Goal: Information Seeking & Learning: Learn about a topic

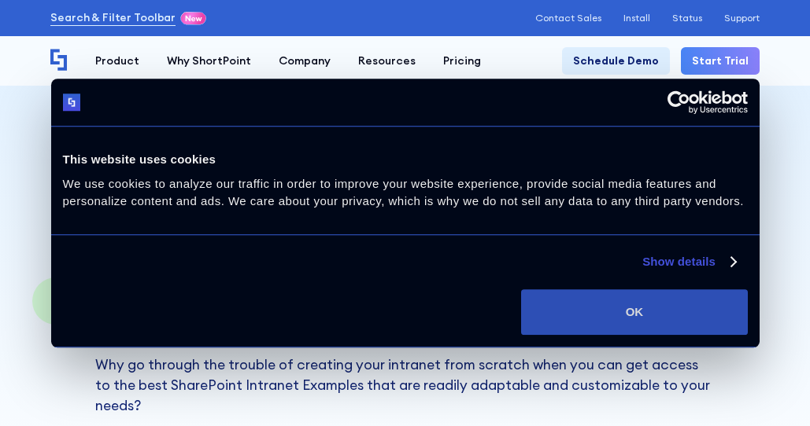
click at [651, 312] on button "OK" at bounding box center [634, 313] width 226 height 46
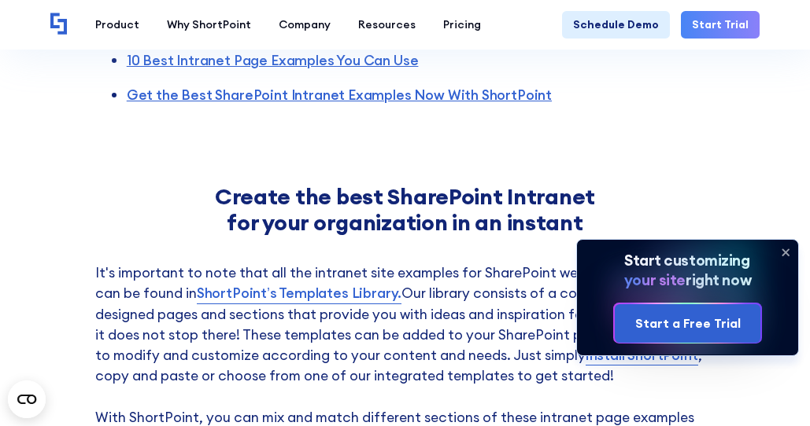
scroll to position [778, 0]
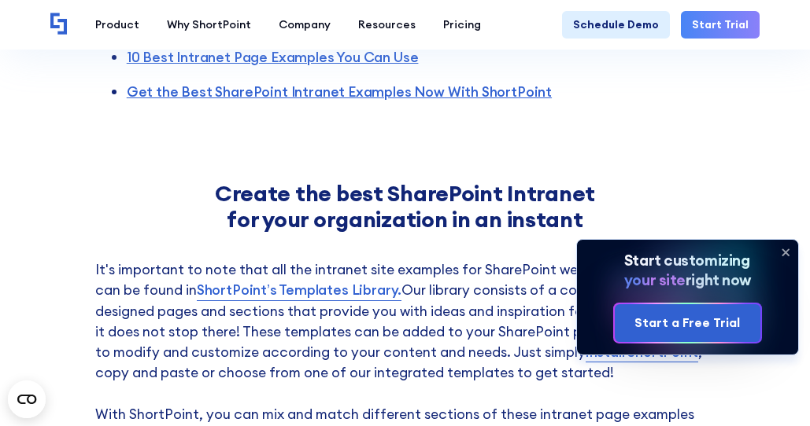
click at [787, 251] on icon at bounding box center [785, 252] width 6 height 6
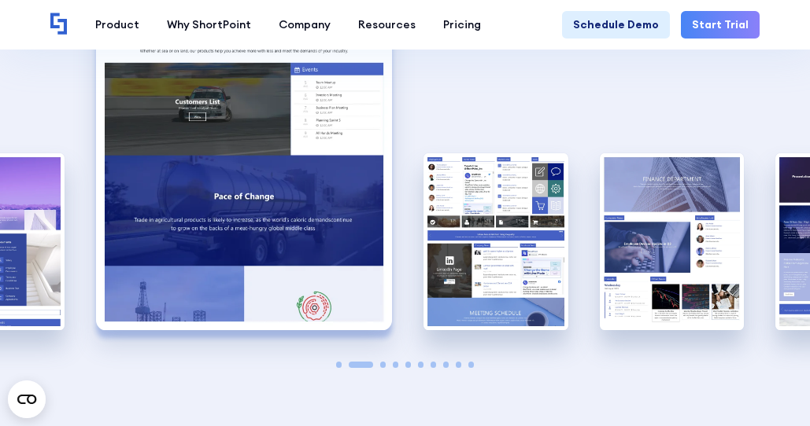
scroll to position [2113, 0]
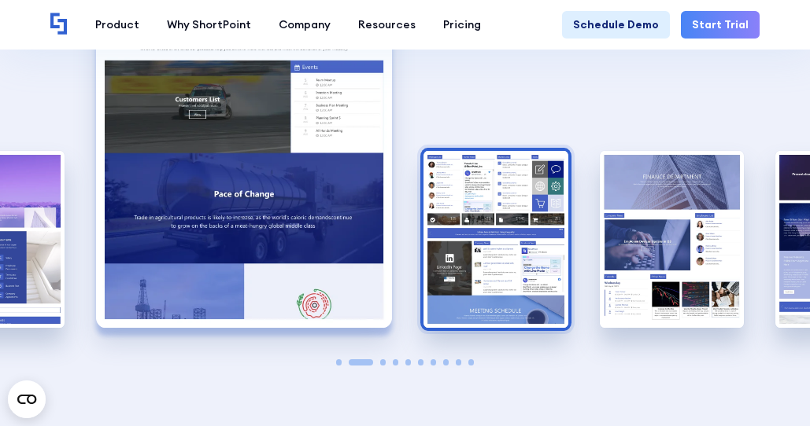
click at [539, 251] on img "3 / 10" at bounding box center [495, 239] width 144 height 177
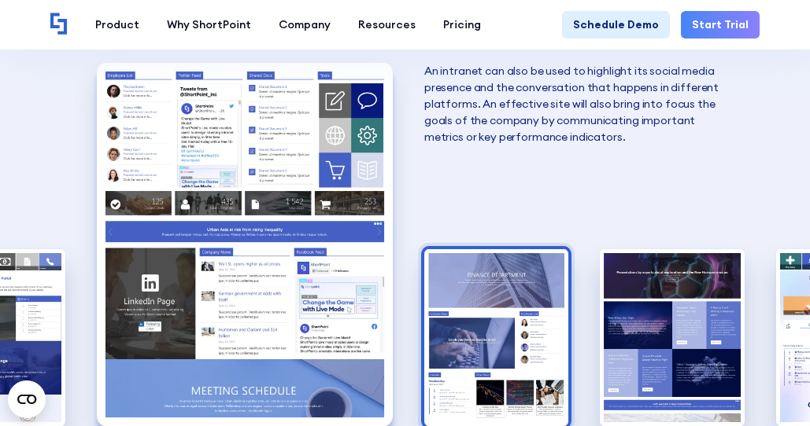
scroll to position [2026, 0]
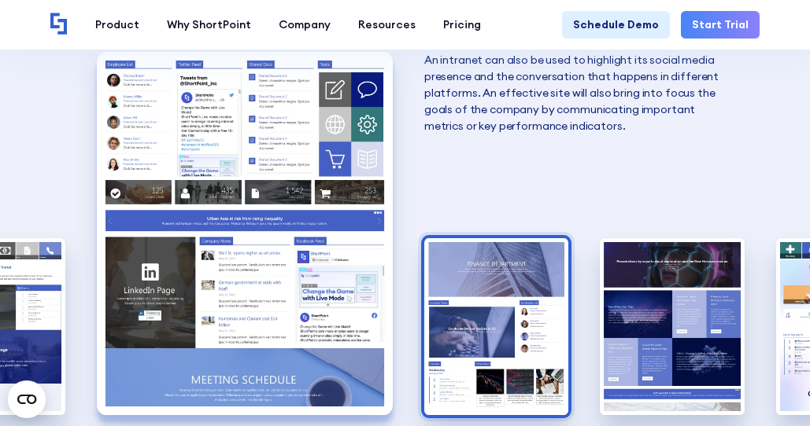
click at [521, 300] on img "4 / 10" at bounding box center [496, 326] width 144 height 177
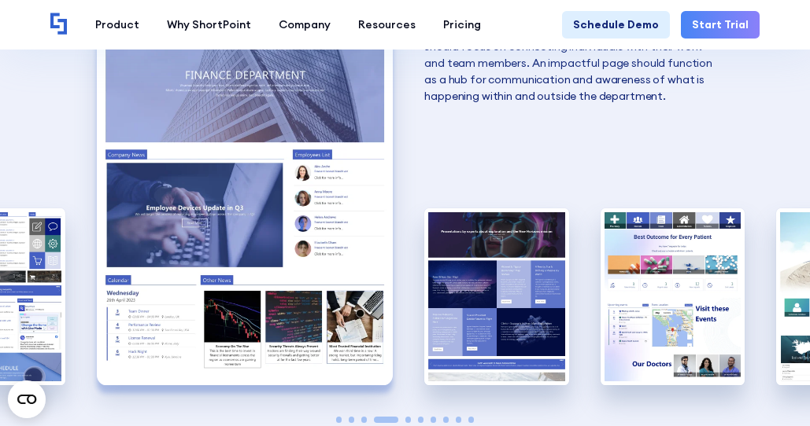
scroll to position [2064, 0]
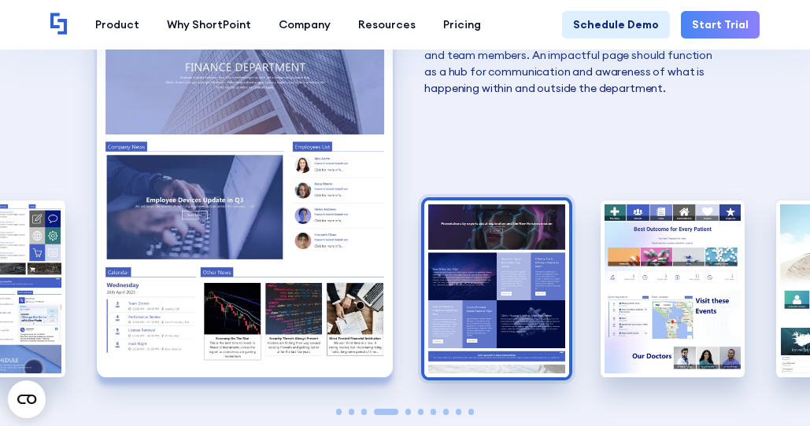
click at [496, 319] on img "5 / 10" at bounding box center [496, 289] width 144 height 177
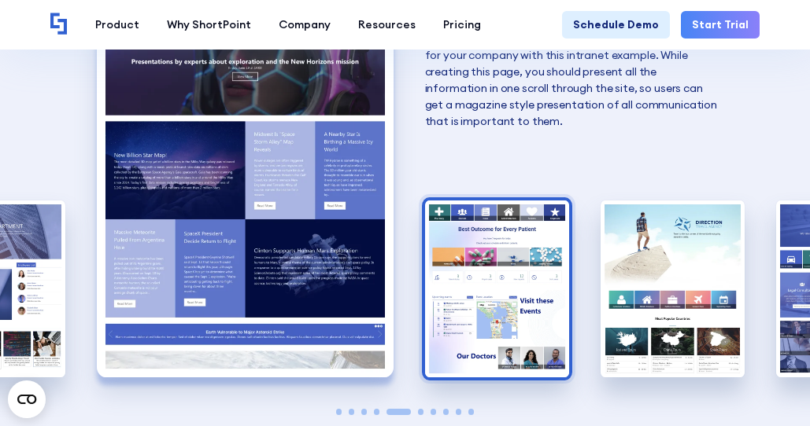
click at [515, 324] on img "6 / 10" at bounding box center [497, 289] width 144 height 177
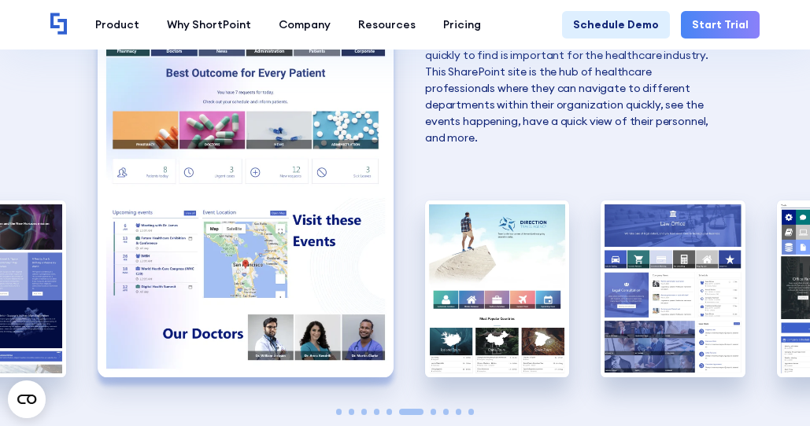
click at [515, 324] on img "7 / 10" at bounding box center [497, 289] width 144 height 177
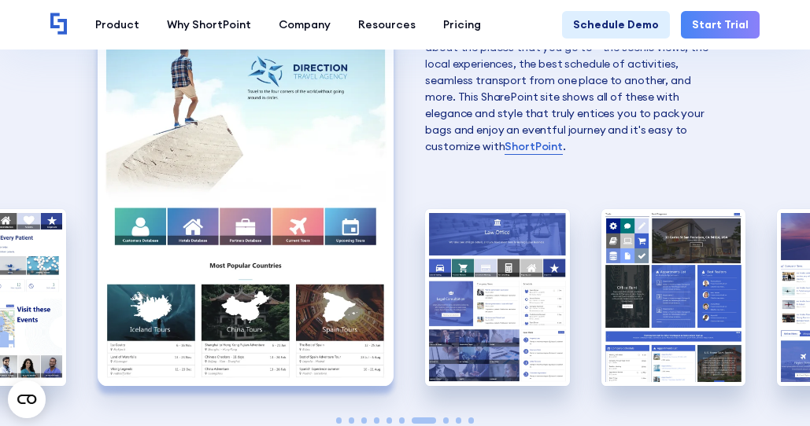
scroll to position [2057, 0]
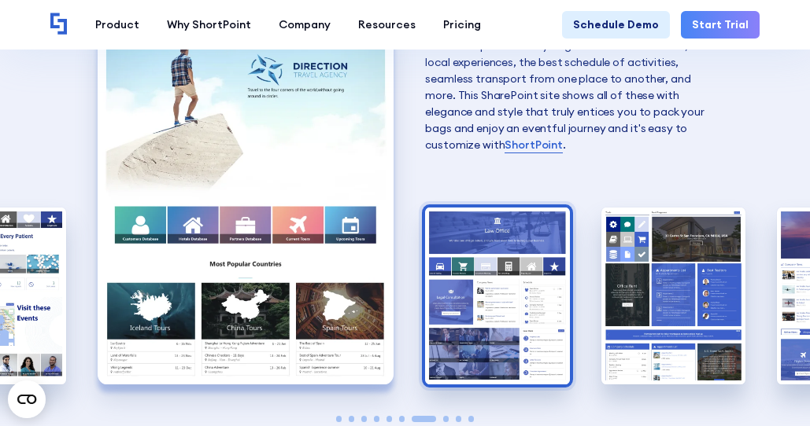
click at [493, 311] on img "8 / 10" at bounding box center [497, 296] width 144 height 177
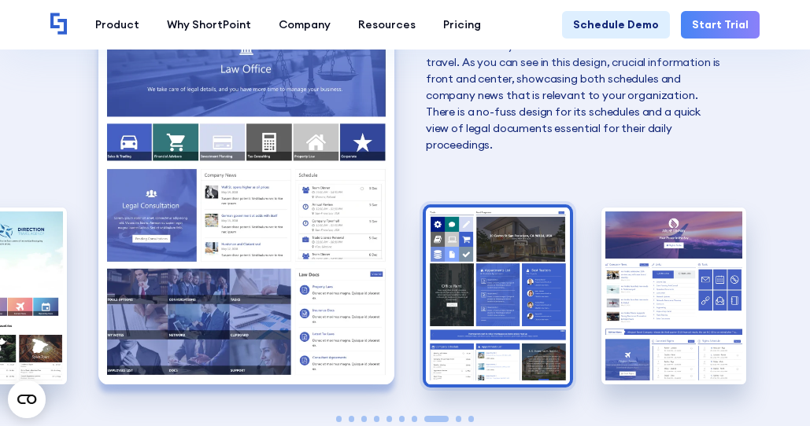
click at [461, 300] on img "9 / 10" at bounding box center [498, 296] width 144 height 177
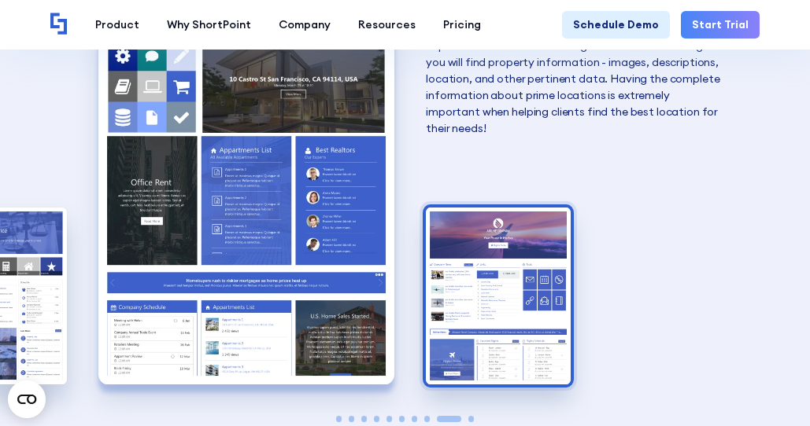
click at [473, 314] on img "10 / 10" at bounding box center [498, 296] width 144 height 177
